Goal: Information Seeking & Learning: Learn about a topic

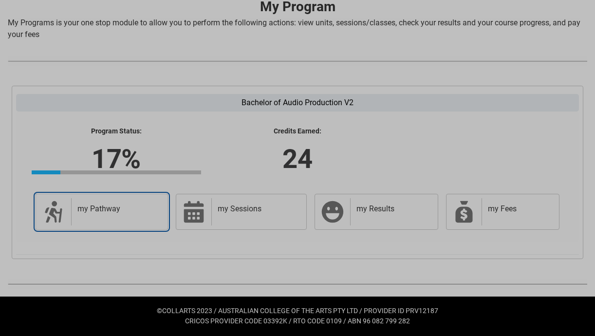
click at [125, 217] on div "my Pathway" at bounding box center [117, 211] width 92 height 27
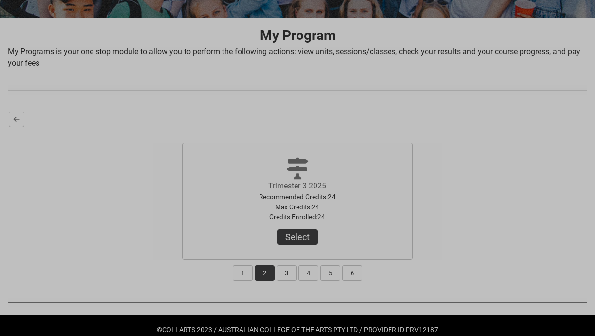
scroll to position [196, 0]
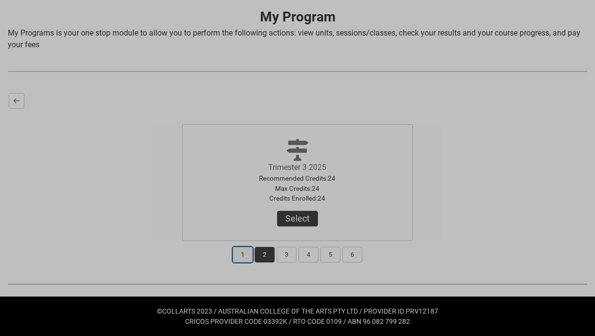
click at [241, 257] on button "1" at bounding box center [243, 255] width 20 height 16
click at [266, 257] on button "2" at bounding box center [265, 255] width 20 height 16
click at [299, 222] on button "Select" at bounding box center [297, 219] width 41 height 16
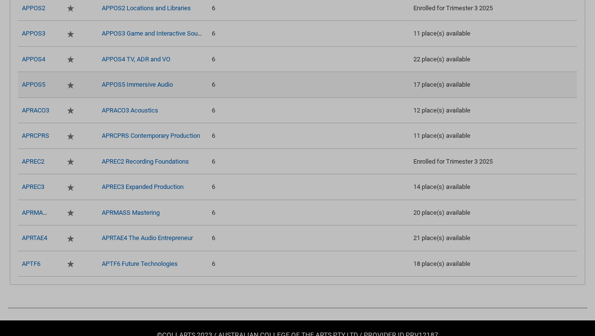
scroll to position [678, 0]
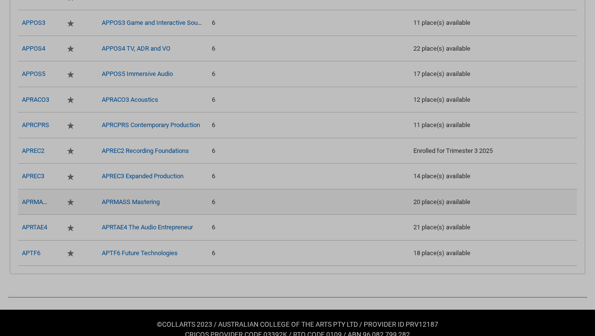
click at [188, 194] on td "APRMASS Mastering" at bounding box center [152, 202] width 112 height 26
click at [150, 198] on link "APRMASS Mastering" at bounding box center [131, 201] width 58 height 7
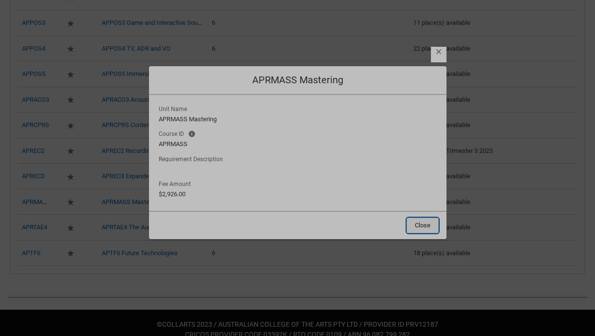
click at [422, 230] on button "Close" at bounding box center [422, 226] width 32 height 16
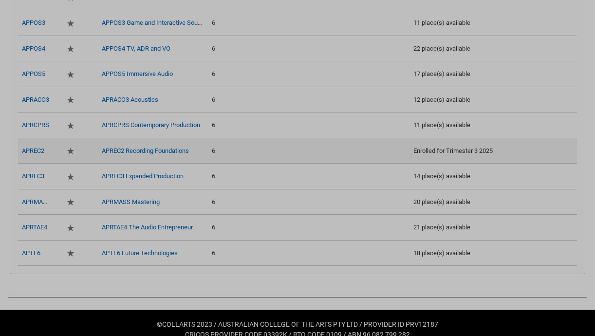
click at [146, 156] on td "APREC2 Recording Foundations" at bounding box center [152, 151] width 112 height 26
click at [143, 153] on link "APREC2 Recording Foundations" at bounding box center [145, 150] width 87 height 7
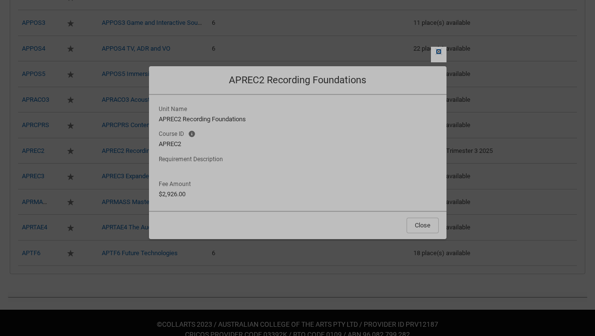
click at [438, 50] on lightning-primitive-icon "button" at bounding box center [438, 51] width 7 height 7
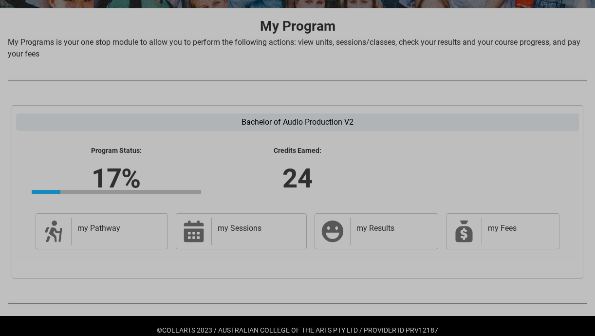
scroll to position [206, 0]
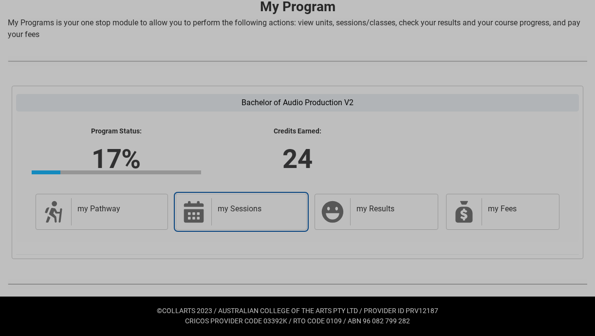
click at [190, 217] on icon at bounding box center [194, 211] width 20 height 21
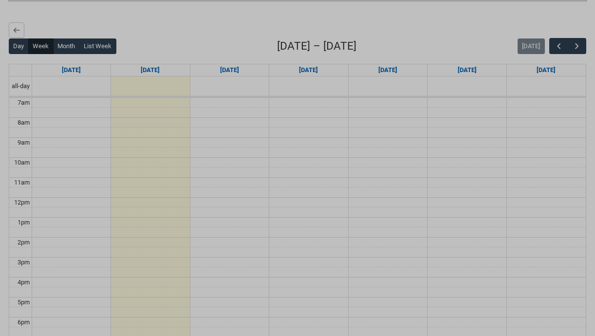
scroll to position [264, 0]
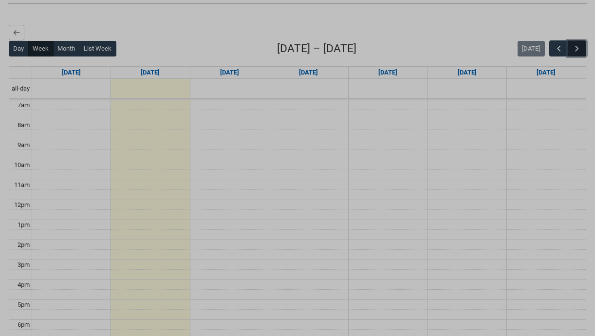
click at [575, 51] on span "button" at bounding box center [577, 49] width 10 height 10
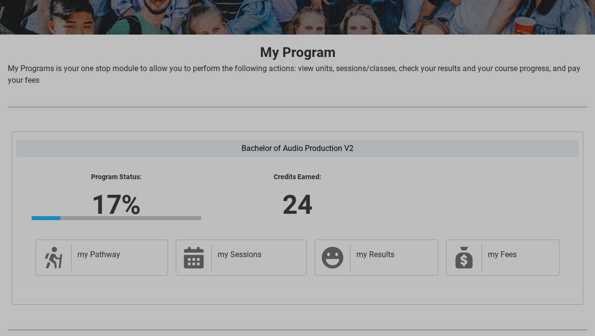
scroll to position [206, 0]
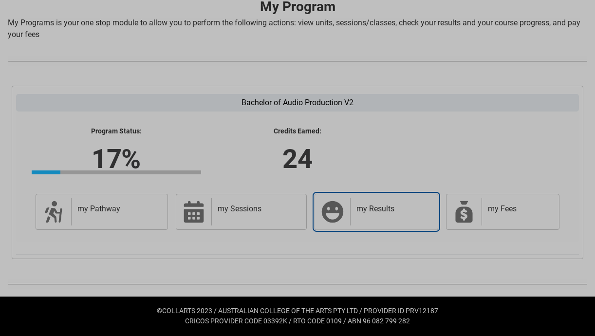
click at [341, 194] on link "my Results my Results" at bounding box center [375, 212] width 123 height 36
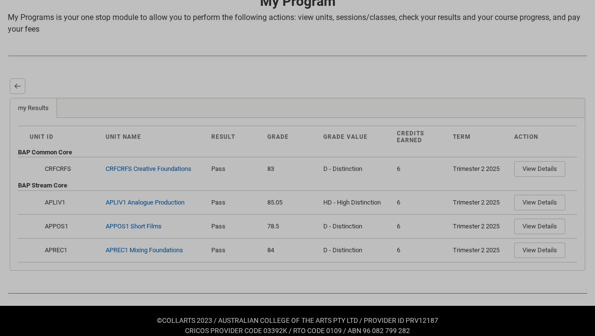
scroll to position [220, 0]
